Goal: Use online tool/utility: Utilize a website feature to perform a specific function

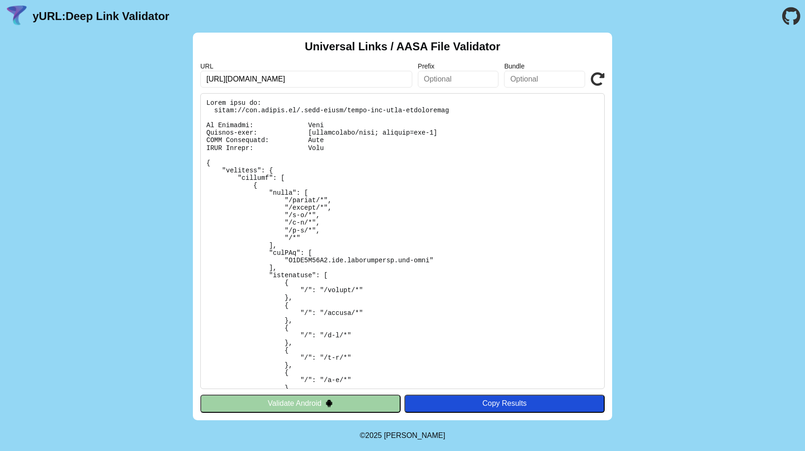
click at [234, 76] on input "[URL][DOMAIN_NAME]" at bounding box center [306, 79] width 212 height 17
click at [597, 75] on icon at bounding box center [597, 79] width 14 height 14
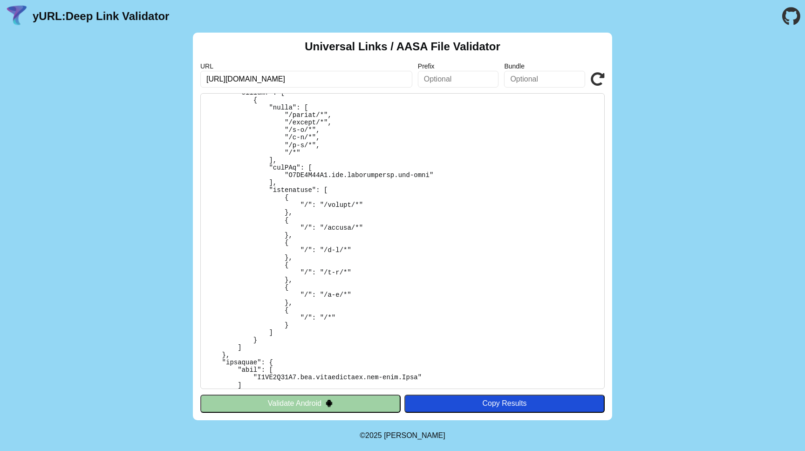
scroll to position [61, 0]
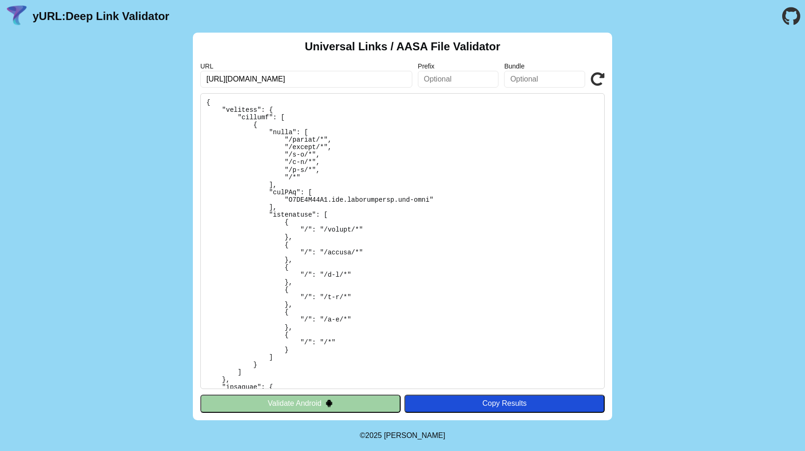
click at [593, 77] on icon at bounding box center [597, 79] width 14 height 14
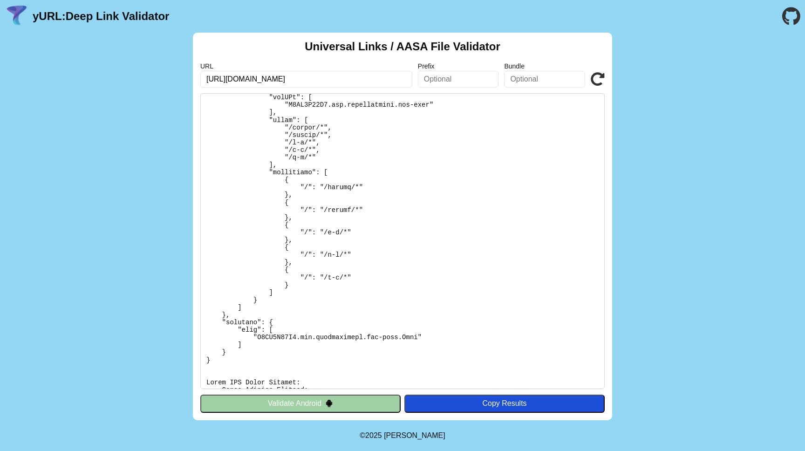
scroll to position [609, 0]
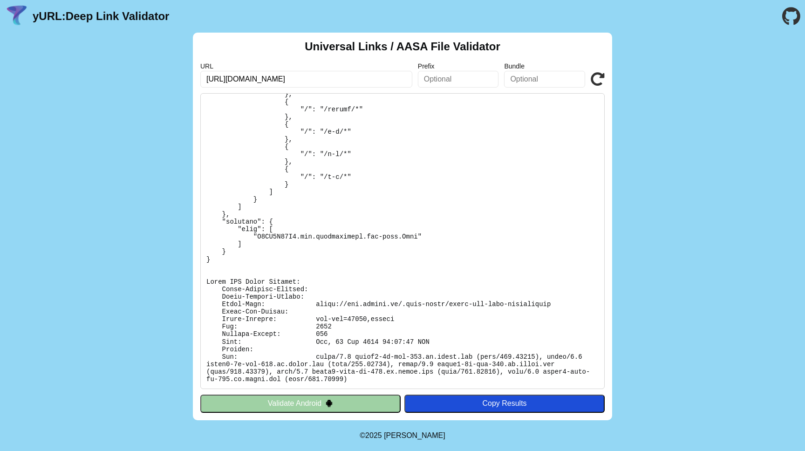
drag, startPoint x: 284, startPoint y: 77, endPoint x: 230, endPoint y: 77, distance: 53.1
click at [230, 77] on input "[URL][DOMAIN_NAME]" at bounding box center [306, 79] width 212 height 17
type input "[URL][DOMAIN_NAME]"
click button "Validate" at bounding box center [0, 0] width 0 height 0
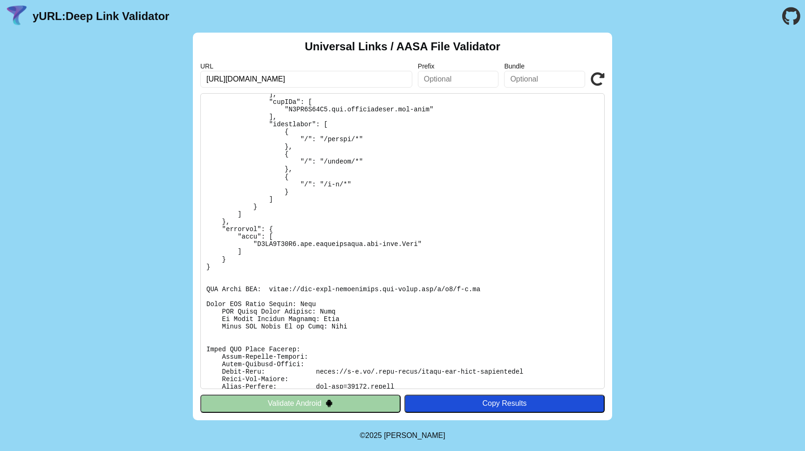
scroll to position [128, 0]
click at [421, 147] on pre at bounding box center [402, 241] width 404 height 296
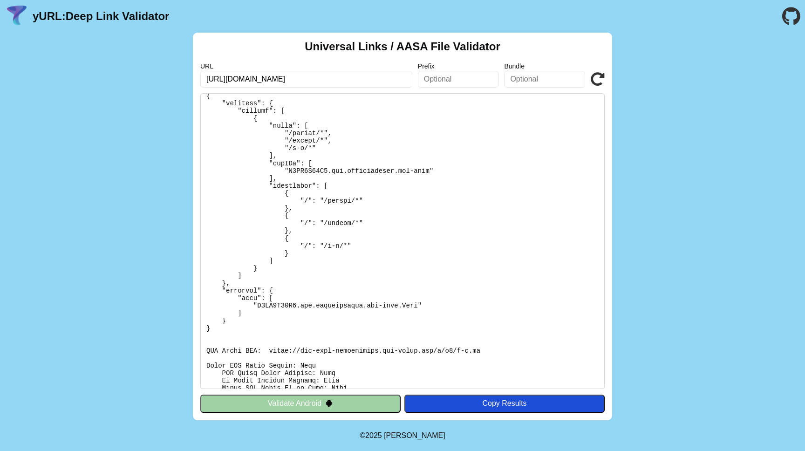
scroll to position [0, 0]
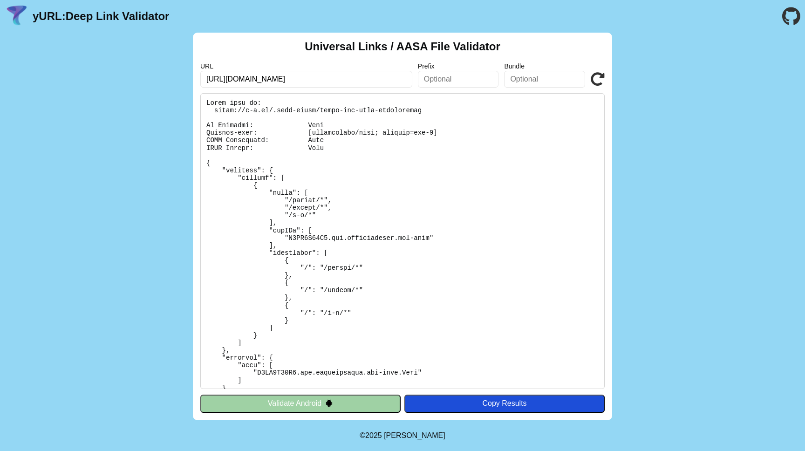
click at [595, 75] on icon at bounding box center [597, 79] width 14 height 14
click at [334, 269] on pre at bounding box center [402, 241] width 404 height 296
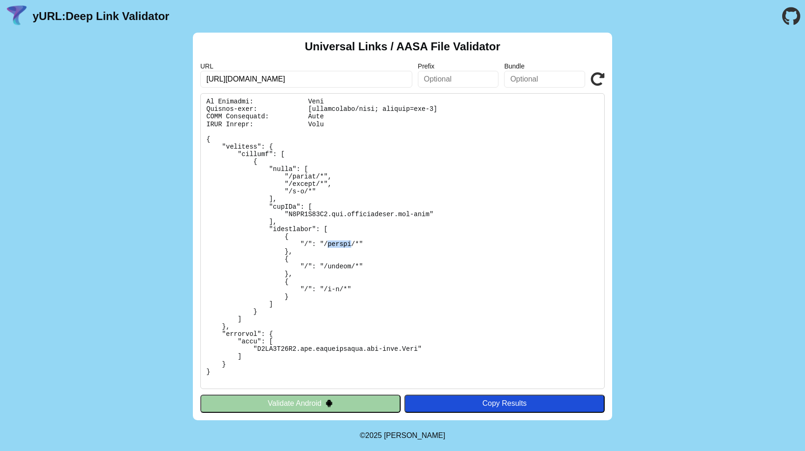
scroll to position [25, 0]
click at [334, 264] on pre at bounding box center [402, 241] width 404 height 296
click at [331, 289] on pre at bounding box center [402, 241] width 404 height 296
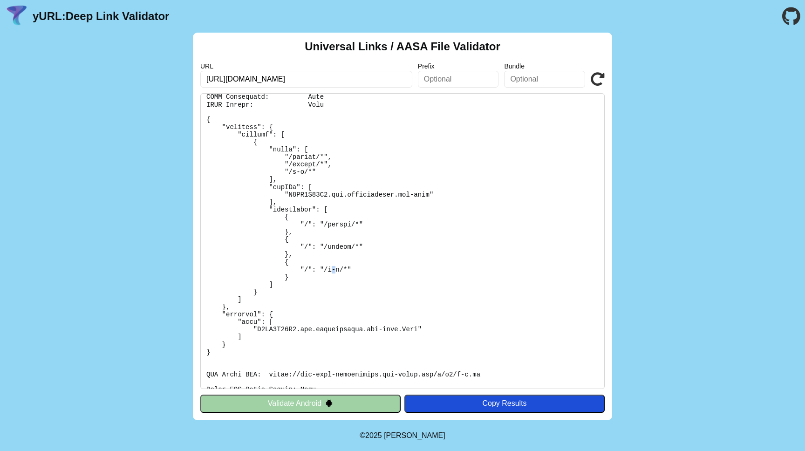
scroll to position [44, 0]
drag, startPoint x: 253, startPoint y: 78, endPoint x: 230, endPoint y: 78, distance: 22.8
click at [230, 78] on input "[URL][DOMAIN_NAME]" at bounding box center [306, 79] width 212 height 17
click at [313, 176] on pre at bounding box center [402, 241] width 404 height 296
click at [352, 83] on input "https://" at bounding box center [306, 79] width 212 height 17
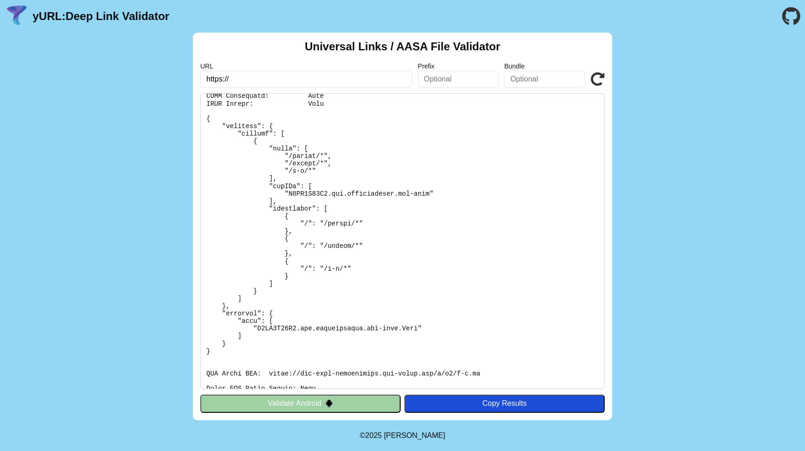
click at [351, 81] on input "https://" at bounding box center [306, 79] width 212 height 17
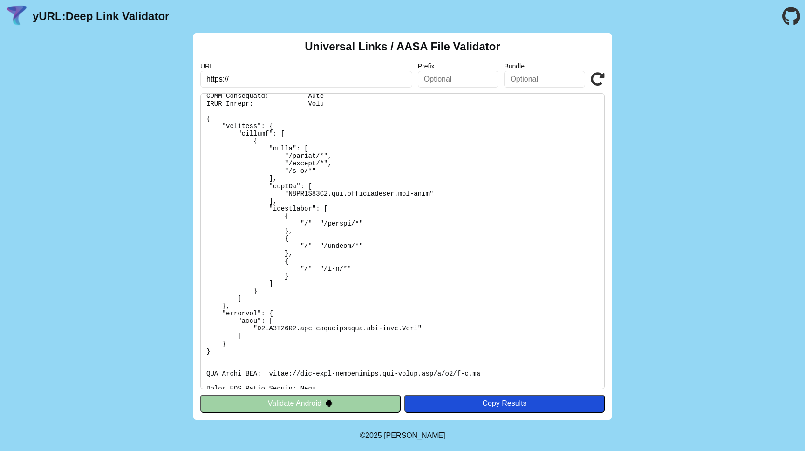
paste input "https://api.hawiyyah.com"
paste input "text"
type input "https://api.hawiyyah.com/"
click at [601, 76] on icon at bounding box center [597, 79] width 14 height 14
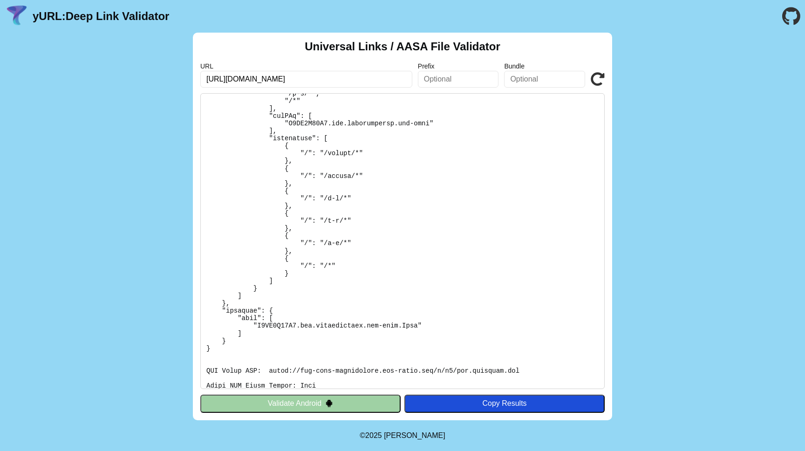
scroll to position [138, 0]
click at [339, 155] on pre at bounding box center [402, 241] width 404 height 296
click at [338, 172] on pre at bounding box center [402, 241] width 404 height 296
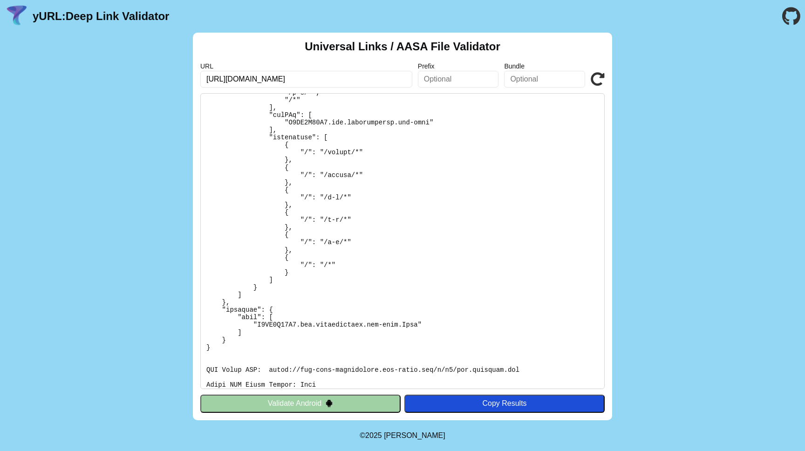
click at [333, 200] on pre at bounding box center [402, 241] width 404 height 296
click at [332, 221] on pre at bounding box center [402, 241] width 404 height 296
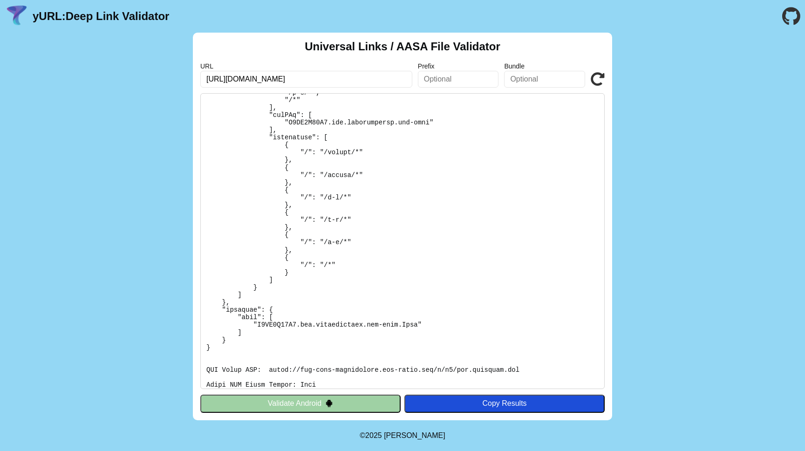
click at [331, 243] on pre at bounding box center [402, 241] width 404 height 296
click at [329, 265] on pre at bounding box center [402, 241] width 404 height 296
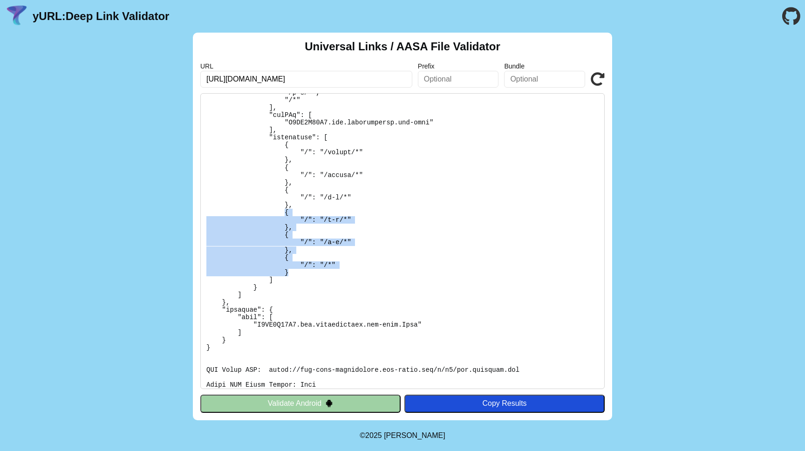
drag, startPoint x: 285, startPoint y: 214, endPoint x: 313, endPoint y: 271, distance: 63.7
click at [313, 271] on pre at bounding box center [402, 241] width 404 height 296
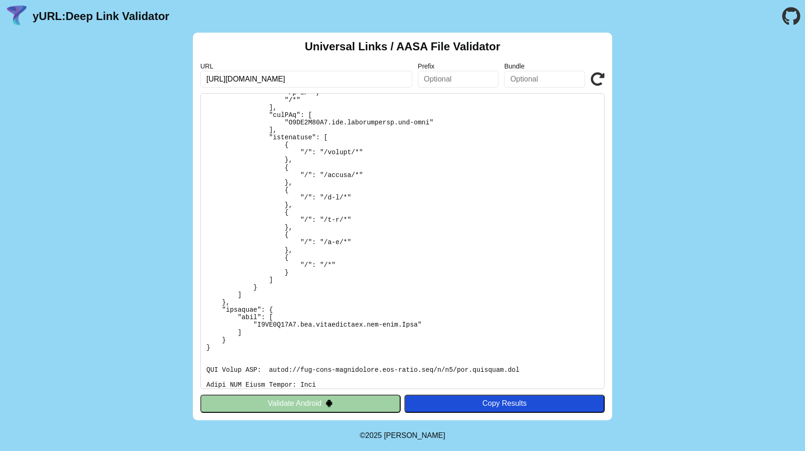
click at [339, 227] on pre at bounding box center [402, 241] width 404 height 296
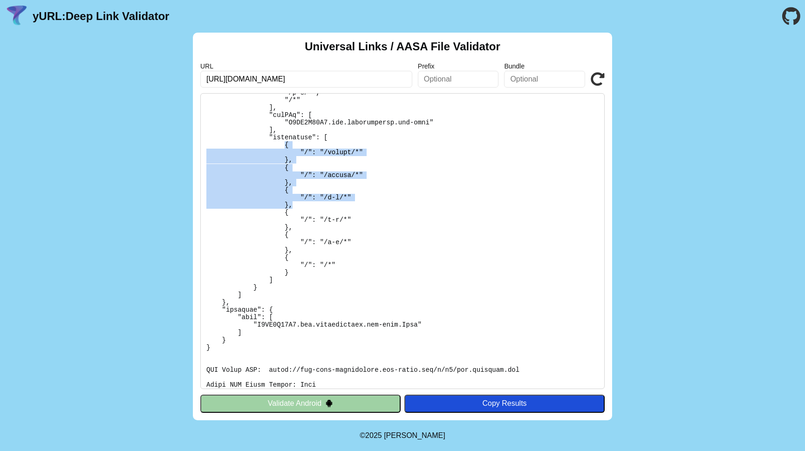
drag, startPoint x: 298, startPoint y: 204, endPoint x: 285, endPoint y: 145, distance: 60.7
click at [285, 145] on pre at bounding box center [402, 241] width 404 height 296
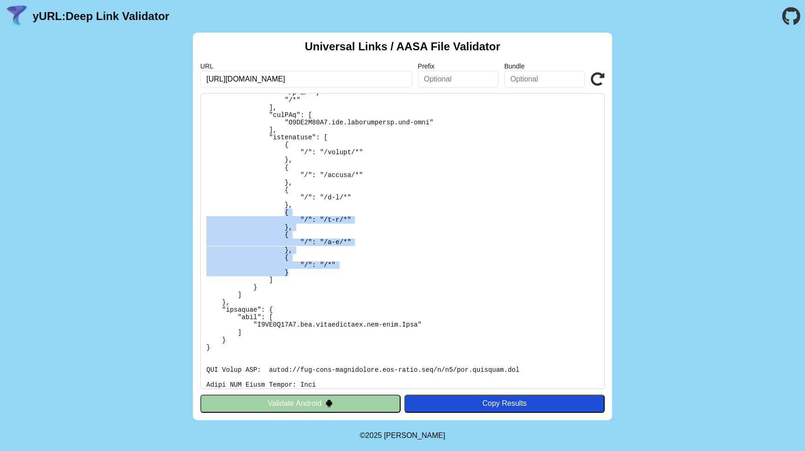
drag, startPoint x: 285, startPoint y: 213, endPoint x: 306, endPoint y: 274, distance: 64.6
click at [306, 274] on pre at bounding box center [402, 241] width 404 height 296
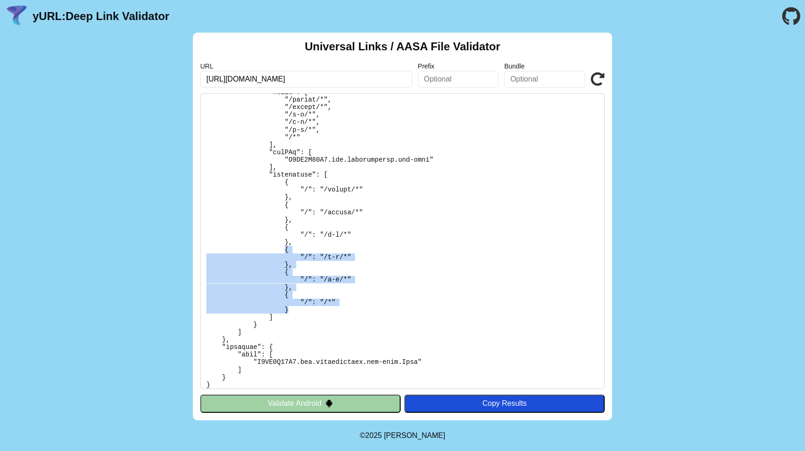
scroll to position [115, 0]
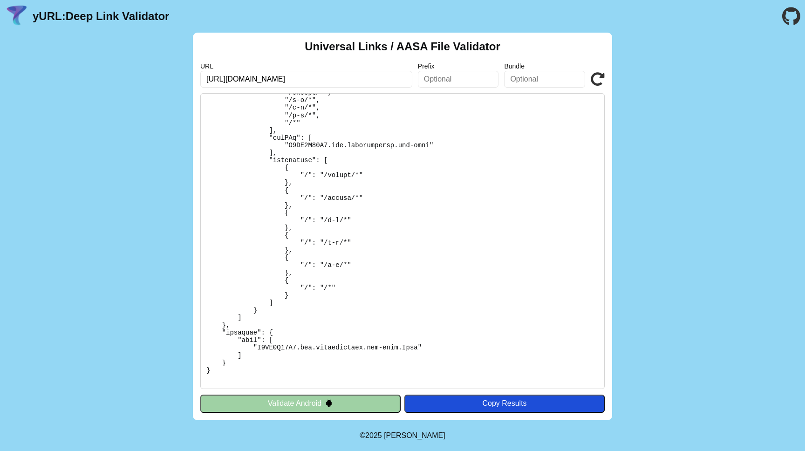
click at [303, 296] on pre at bounding box center [402, 241] width 404 height 296
drag, startPoint x: 294, startPoint y: 293, endPoint x: 288, endPoint y: 275, distance: 19.0
click at [288, 275] on pre at bounding box center [402, 241] width 404 height 296
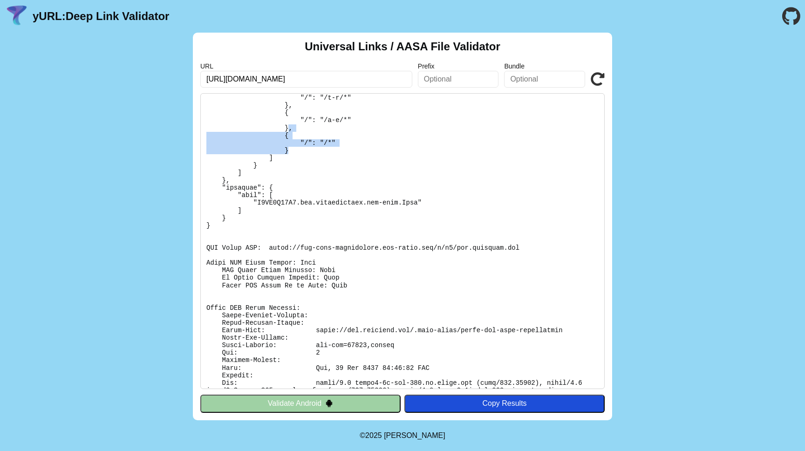
scroll to position [286, 0]
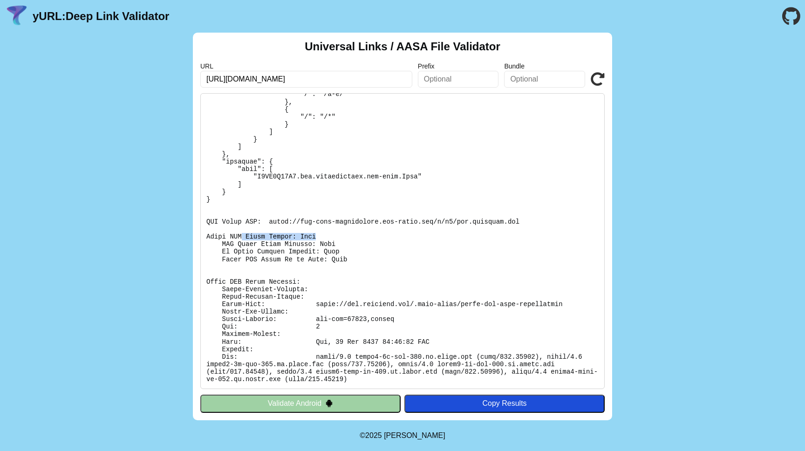
drag, startPoint x: 243, startPoint y: 235, endPoint x: 322, endPoint y: 238, distance: 79.2
click at [322, 238] on pre at bounding box center [402, 241] width 404 height 296
drag, startPoint x: 279, startPoint y: 254, endPoint x: 365, endPoint y: 257, distance: 85.8
click at [365, 257] on pre at bounding box center [402, 241] width 404 height 296
click at [347, 263] on pre at bounding box center [402, 241] width 404 height 296
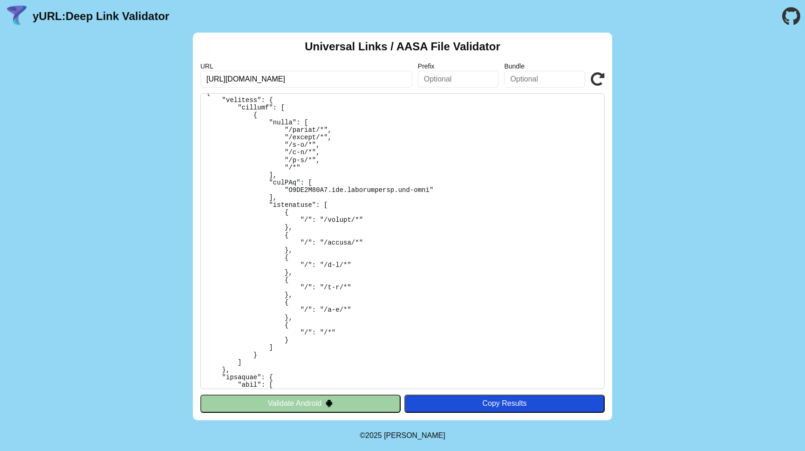
scroll to position [69, 0]
drag, startPoint x: 286, startPoint y: 152, endPoint x: 297, endPoint y: 171, distance: 22.1
click at [297, 172] on pre at bounding box center [402, 241] width 404 height 296
drag, startPoint x: 295, startPoint y: 78, endPoint x: 230, endPoint y: 77, distance: 64.3
click at [230, 77] on input "https://api.hawiyyah.com/" at bounding box center [306, 79] width 212 height 17
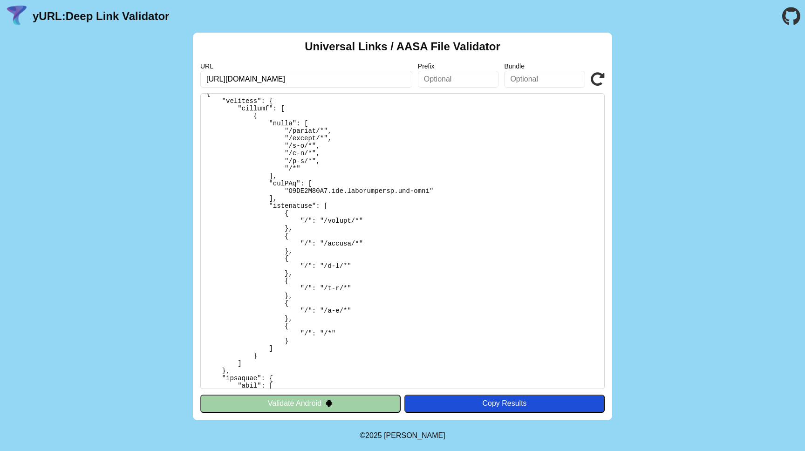
type input "[URL][DOMAIN_NAME]"
click at [597, 80] on icon at bounding box center [597, 79] width 14 height 14
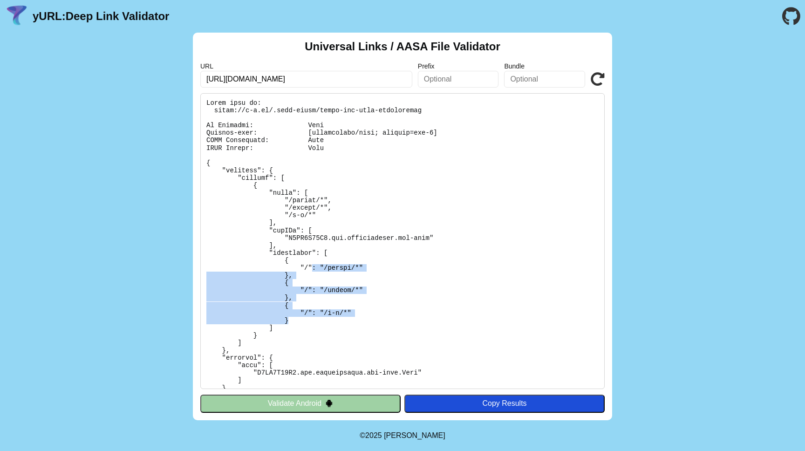
drag, startPoint x: 314, startPoint y: 264, endPoint x: 346, endPoint y: 319, distance: 63.2
click at [346, 319] on pre at bounding box center [402, 241] width 404 height 296
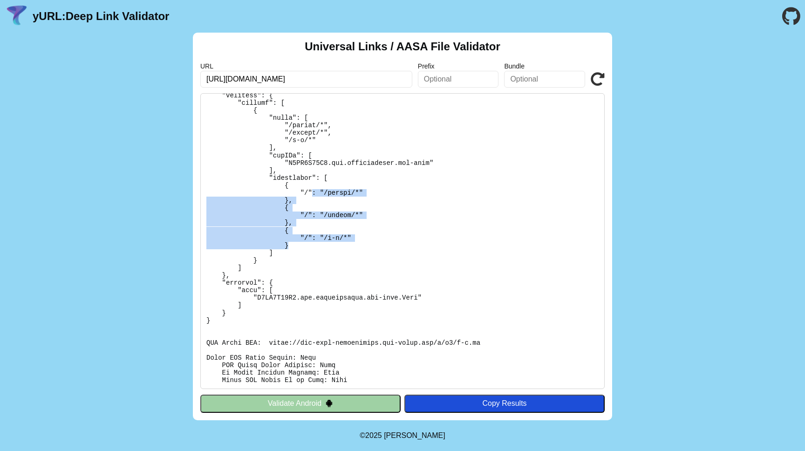
scroll to position [81, 0]
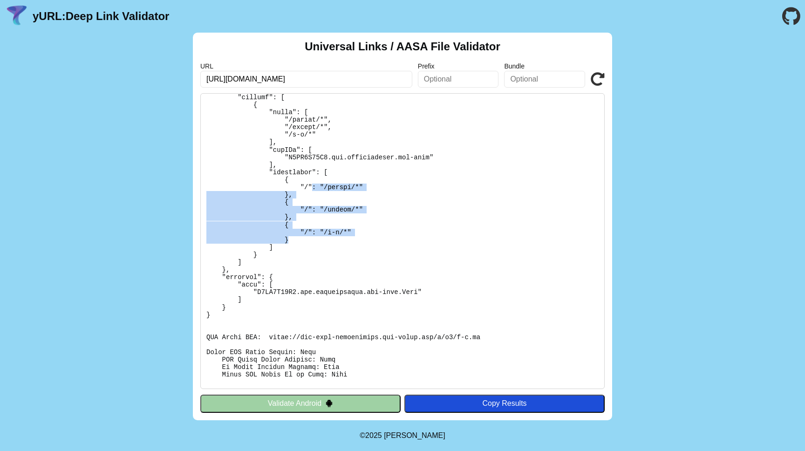
click at [599, 76] on icon at bounding box center [597, 79] width 14 height 14
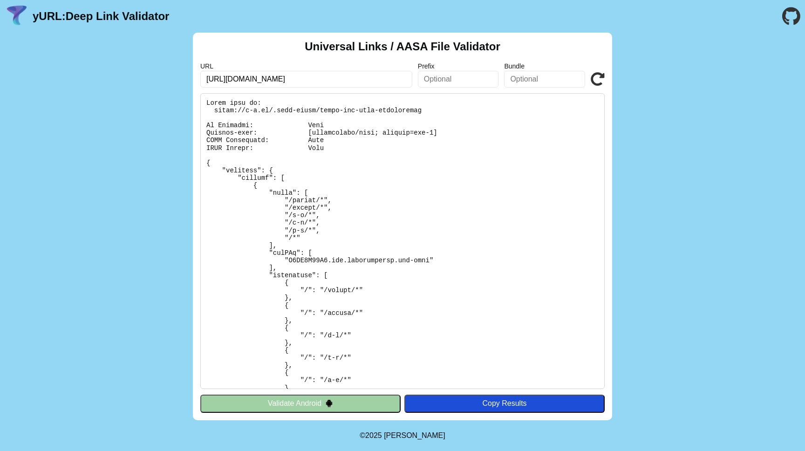
click at [598, 72] on div "URL [URL][DOMAIN_NAME] Prefix Bundle Validate" at bounding box center [402, 74] width 404 height 25
click at [596, 79] on icon at bounding box center [597, 79] width 14 height 14
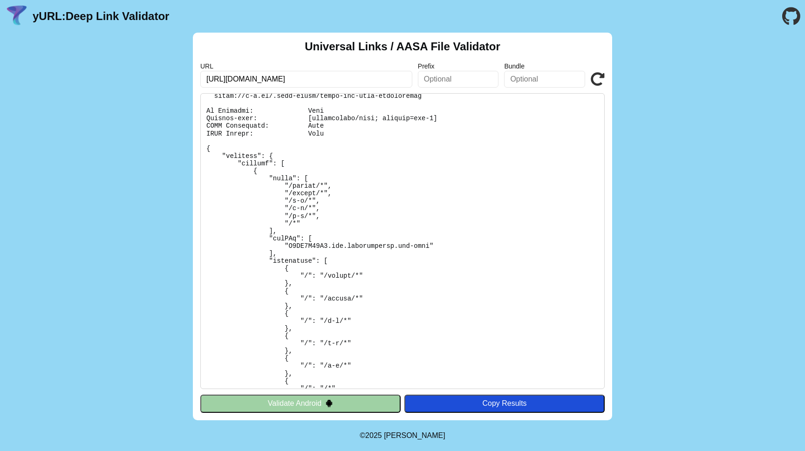
scroll to position [20, 0]
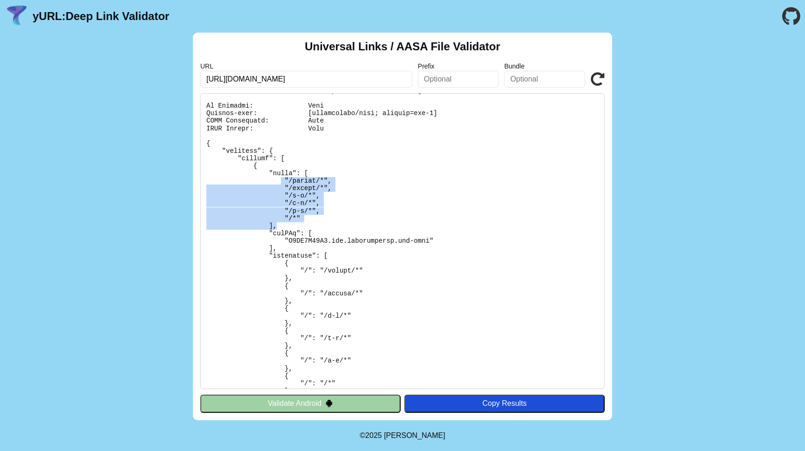
drag, startPoint x: 282, startPoint y: 180, endPoint x: 328, endPoint y: 223, distance: 63.3
click at [328, 223] on pre at bounding box center [402, 241] width 404 height 296
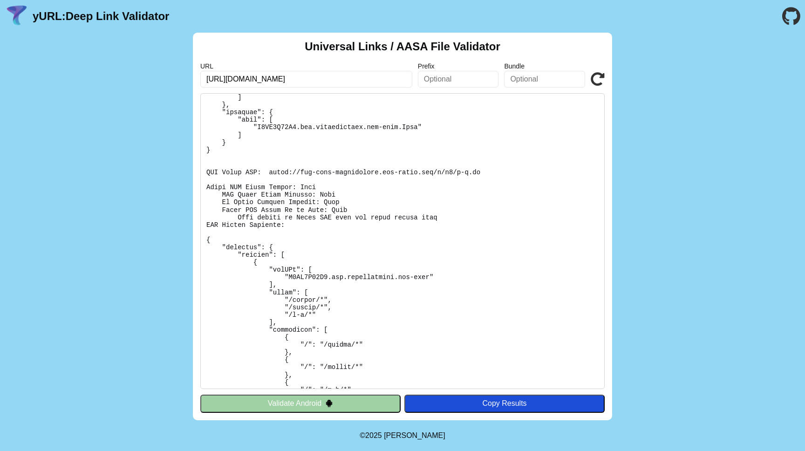
scroll to position [352, 0]
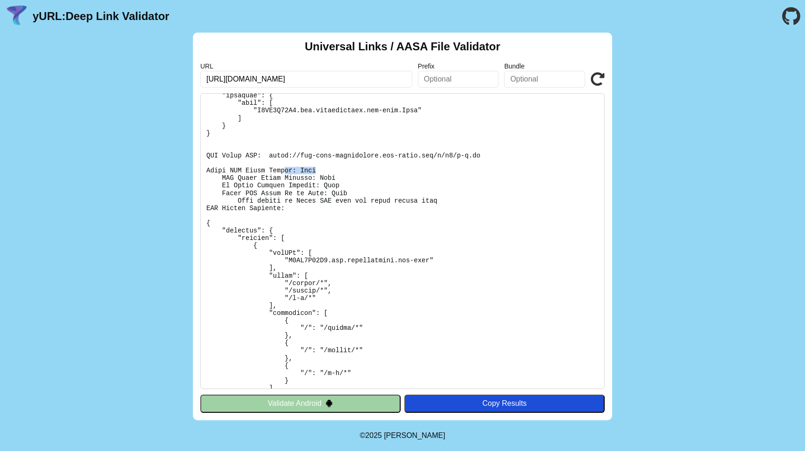
drag, startPoint x: 283, startPoint y: 170, endPoint x: 323, endPoint y: 170, distance: 39.6
click at [323, 170] on pre at bounding box center [402, 241] width 404 height 296
drag, startPoint x: 294, startPoint y: 191, endPoint x: 355, endPoint y: 191, distance: 60.5
click at [355, 191] on pre at bounding box center [402, 241] width 404 height 296
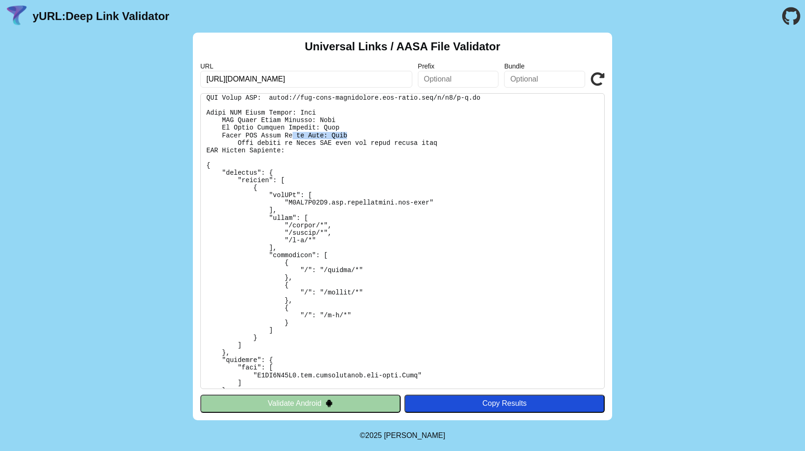
scroll to position [470, 0]
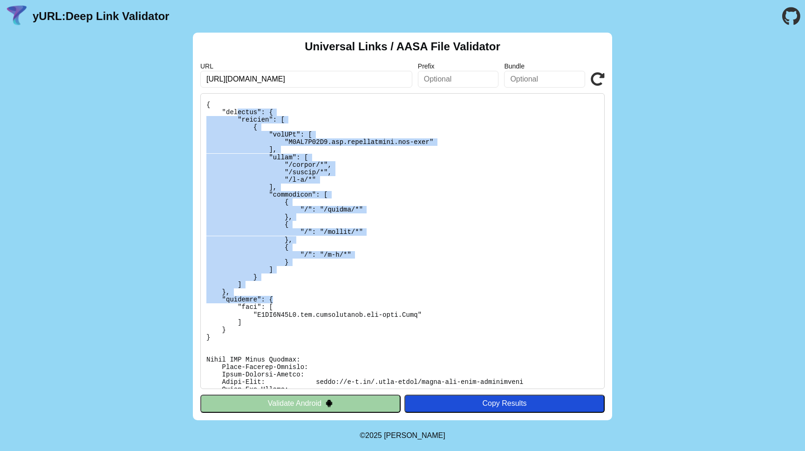
drag, startPoint x: 239, startPoint y: 115, endPoint x: 359, endPoint y: 299, distance: 219.2
click at [359, 299] on pre at bounding box center [402, 241] width 404 height 296
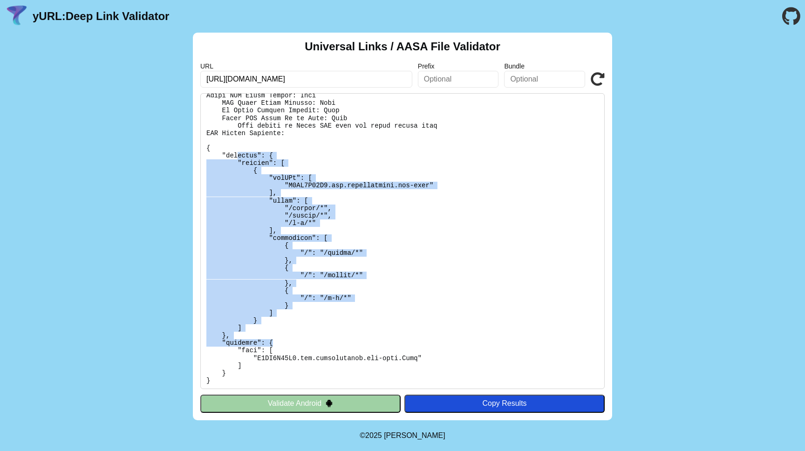
scroll to position [351, 0]
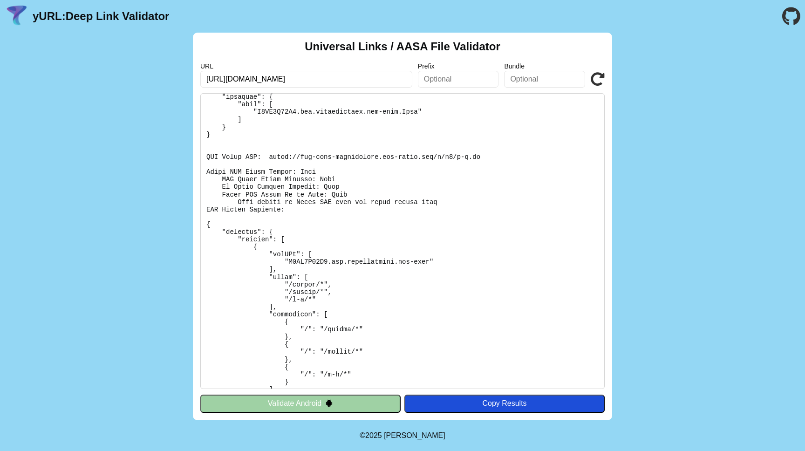
click at [278, 78] on input "[URL][DOMAIN_NAME]" at bounding box center [306, 79] width 212 height 17
paste input "api.hawiyyah.com/"
type input "https://api.hawiyyah.com"
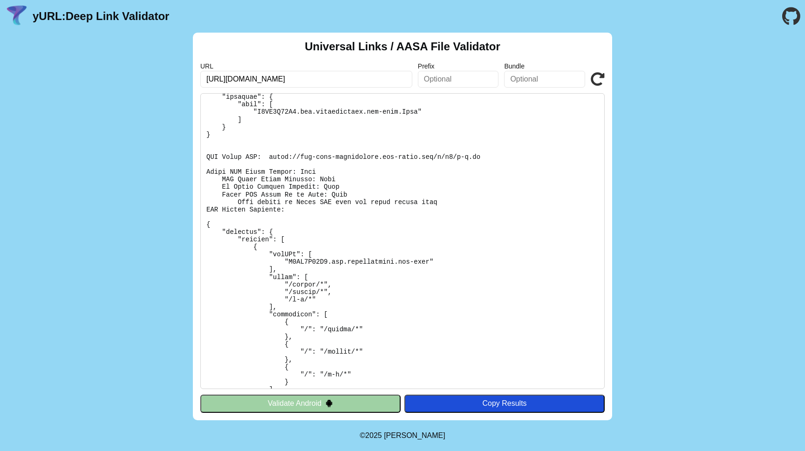
click at [596, 79] on icon at bounding box center [597, 79] width 14 height 14
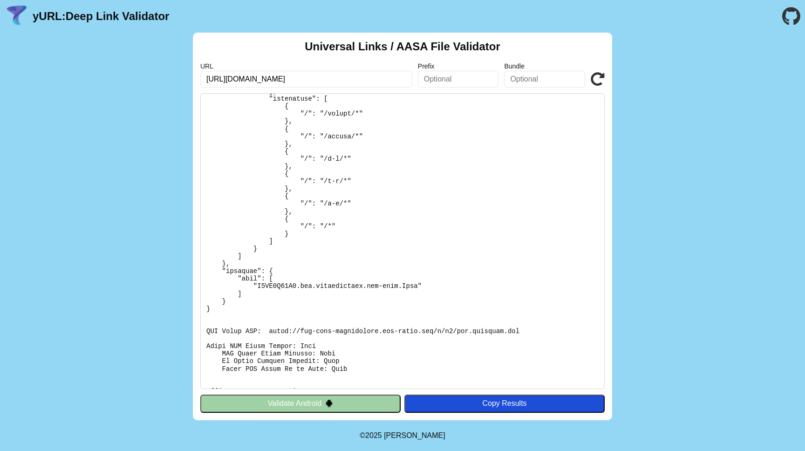
scroll to position [149, 0]
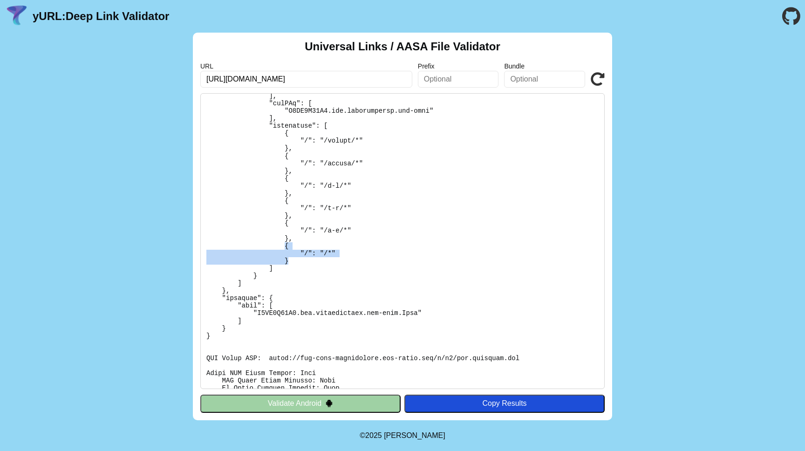
drag, startPoint x: 286, startPoint y: 243, endPoint x: 333, endPoint y: 260, distance: 49.6
click at [333, 260] on pre at bounding box center [402, 241] width 404 height 296
click at [328, 256] on pre at bounding box center [402, 241] width 404 height 296
click at [330, 255] on pre at bounding box center [402, 241] width 404 height 296
drag, startPoint x: 325, startPoint y: 254, endPoint x: 331, endPoint y: 254, distance: 6.1
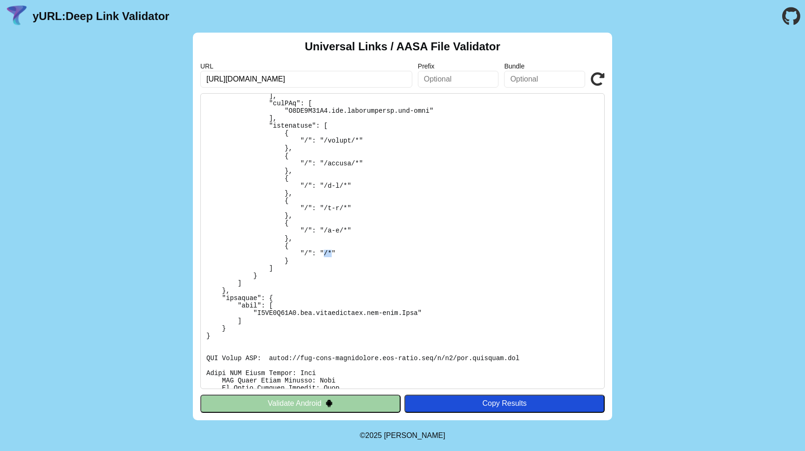
click at [331, 254] on pre at bounding box center [402, 241] width 404 height 296
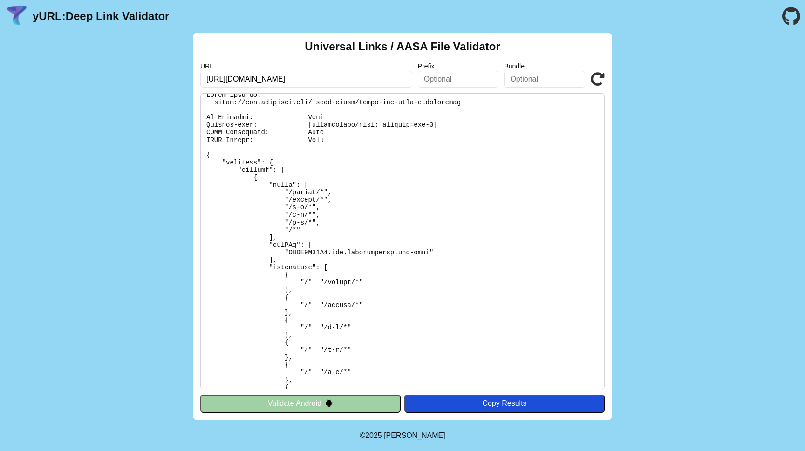
scroll to position [0, 0]
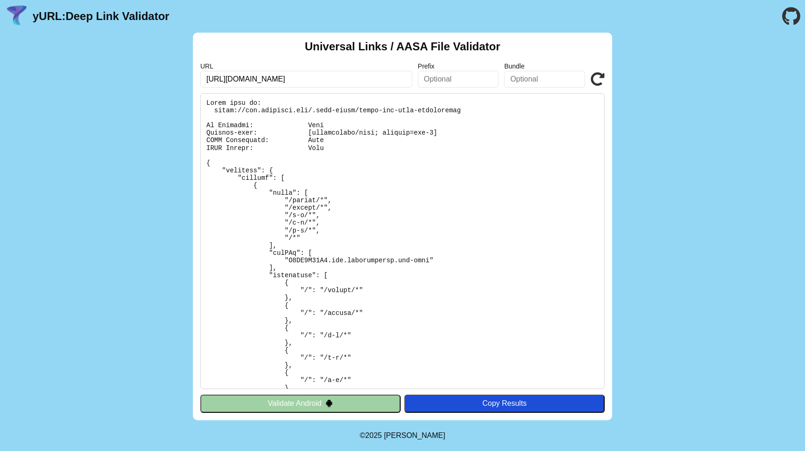
drag, startPoint x: 293, startPoint y: 81, endPoint x: 230, endPoint y: 81, distance: 63.8
click at [230, 81] on input "[URL][DOMAIN_NAME]" at bounding box center [306, 79] width 212 height 17
type input "[URL][DOMAIN_NAME]"
click at [598, 82] on icon at bounding box center [597, 79] width 14 height 14
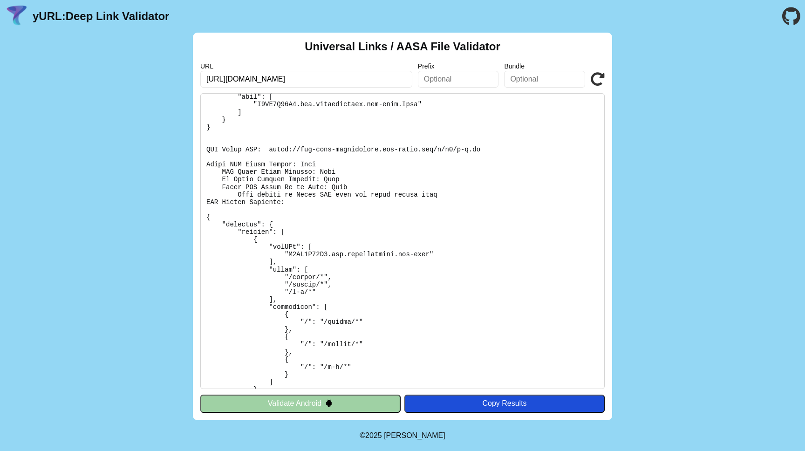
scroll to position [372, 0]
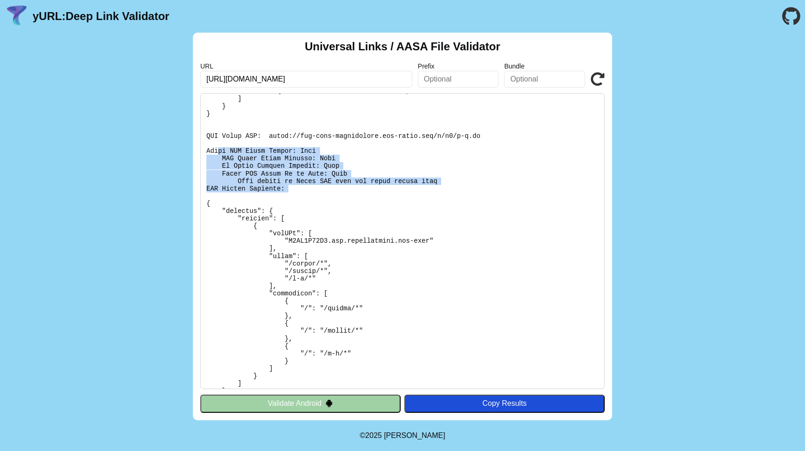
drag, startPoint x: 217, startPoint y: 149, endPoint x: 312, endPoint y: 194, distance: 105.6
click at [312, 194] on pre at bounding box center [402, 241] width 404 height 296
click at [597, 80] on icon at bounding box center [597, 79] width 14 height 14
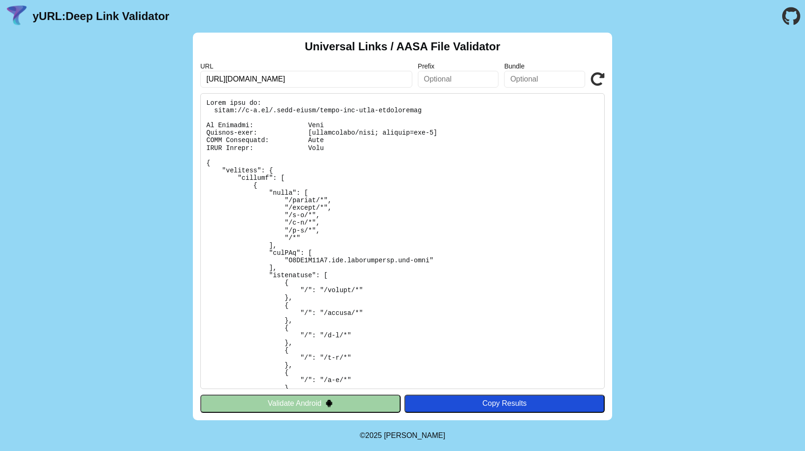
click at [598, 81] on icon at bounding box center [597, 79] width 14 height 14
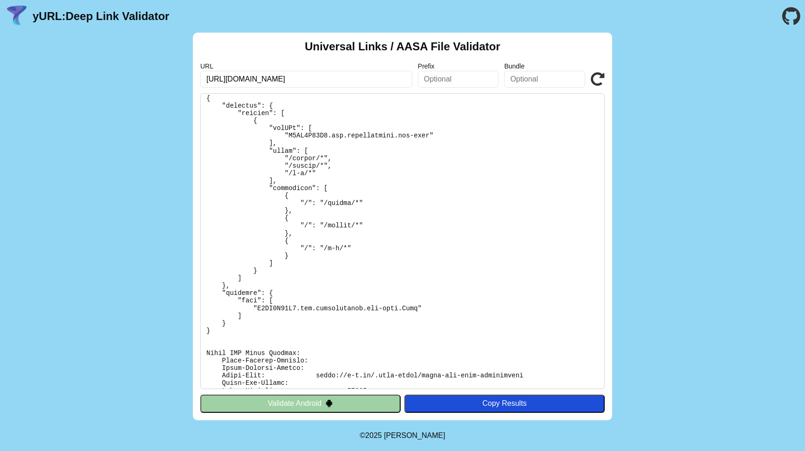
scroll to position [479, 0]
click at [592, 83] on icon at bounding box center [597, 79] width 14 height 14
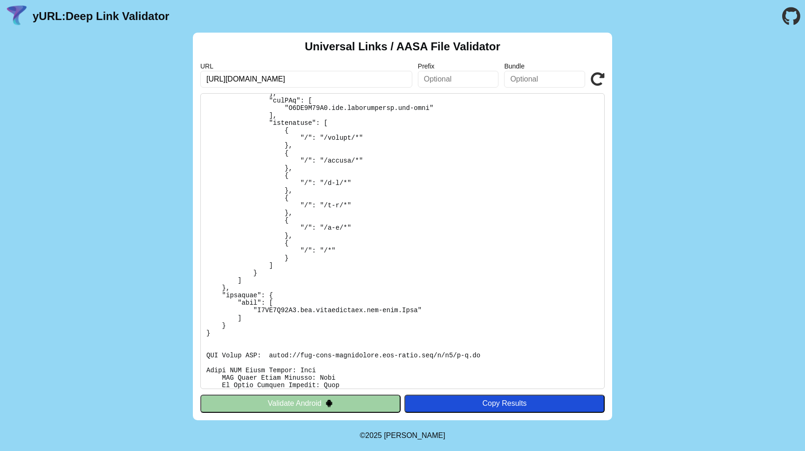
scroll to position [147, 0]
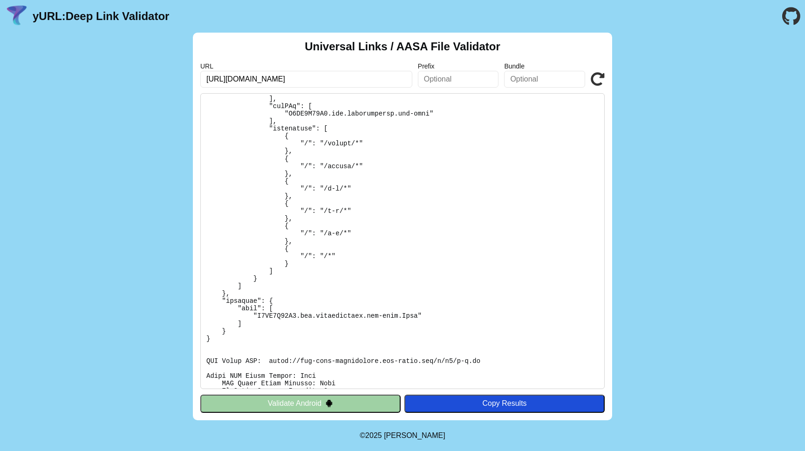
click at [600, 79] on icon at bounding box center [597, 79] width 14 height 14
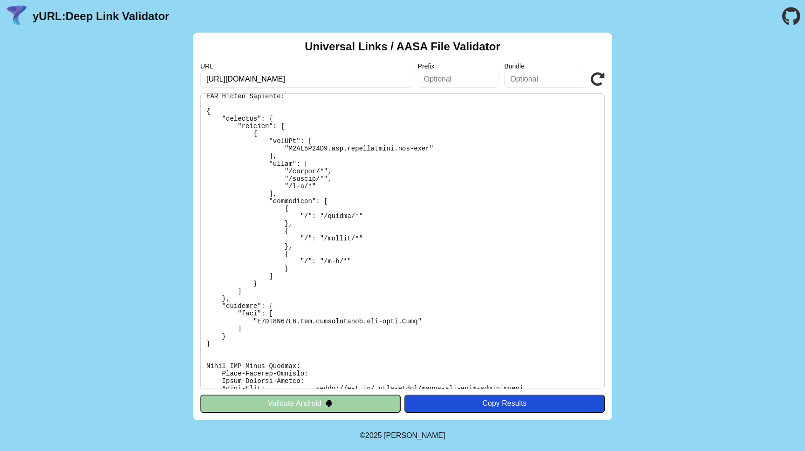
scroll to position [456, 0]
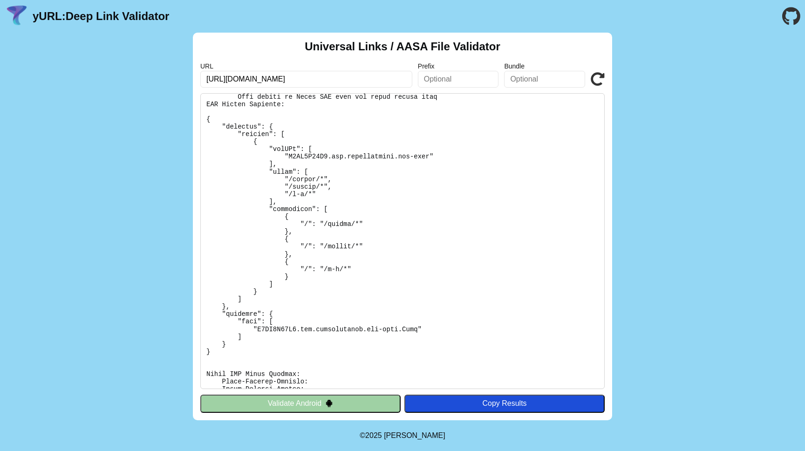
click at [596, 79] on icon at bounding box center [597, 79] width 14 height 14
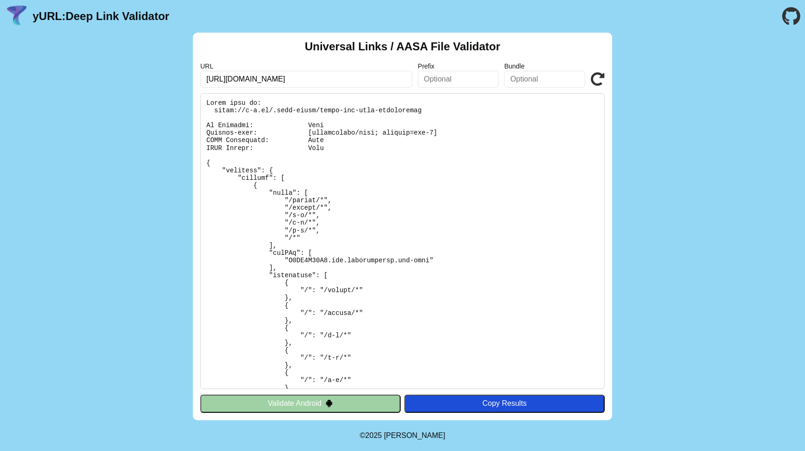
scroll to position [549, 0]
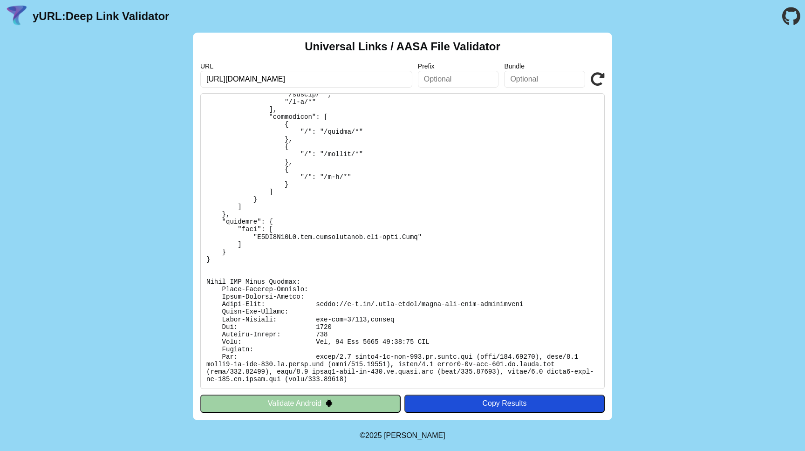
click at [597, 81] on icon at bounding box center [597, 79] width 14 height 14
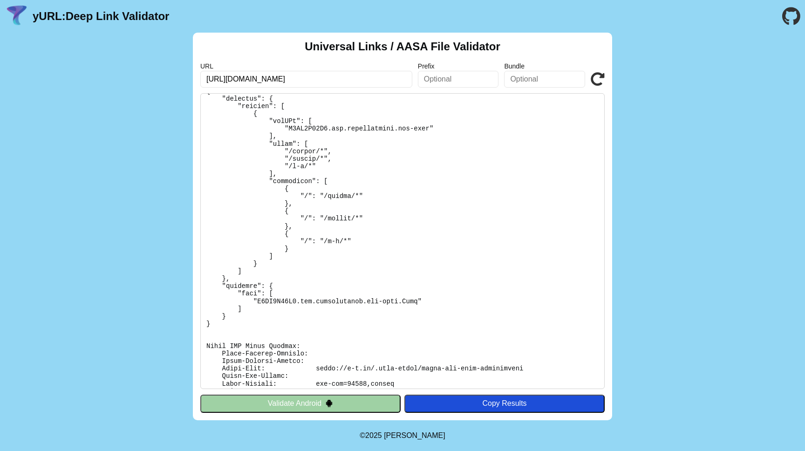
scroll to position [471, 0]
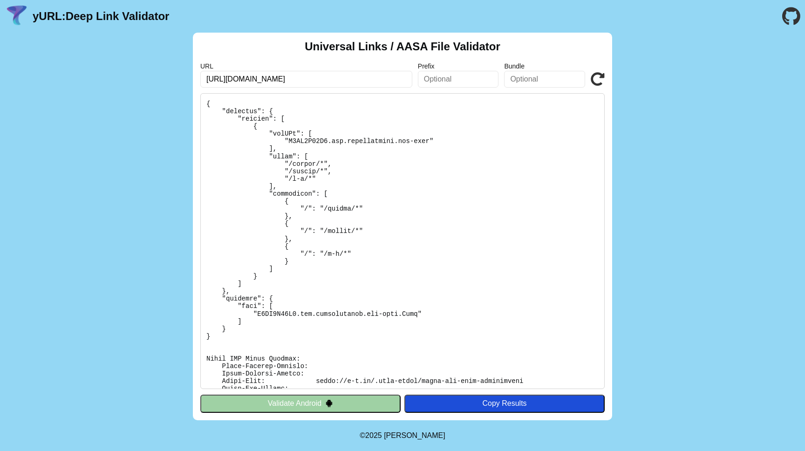
click at [598, 83] on icon at bounding box center [597, 79] width 14 height 14
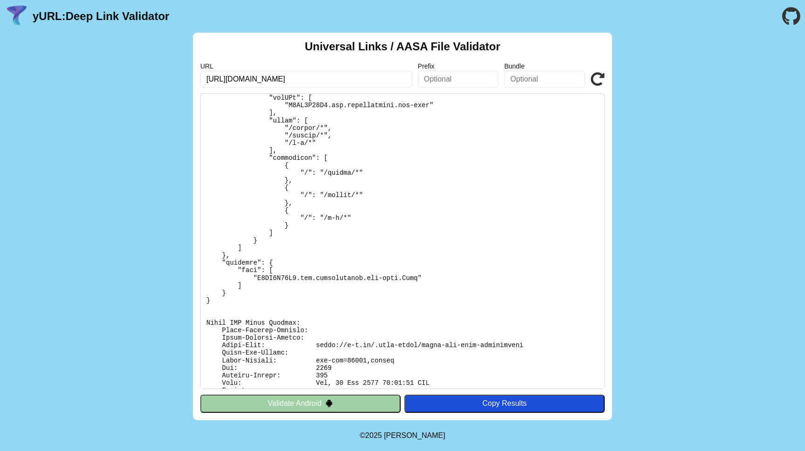
scroll to position [549, 0]
